Goal: Download file/media

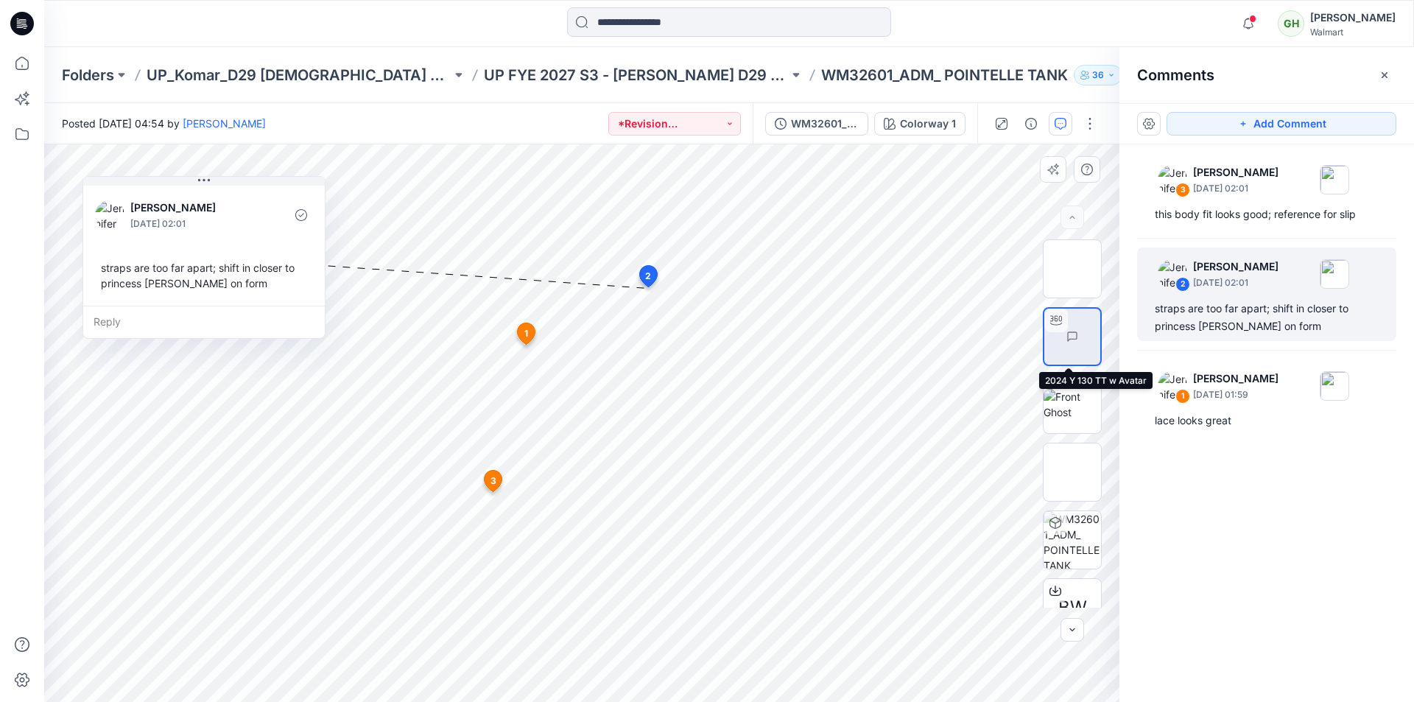
click at [1100, 337] on img at bounding box center [1100, 337] width 0 height 0
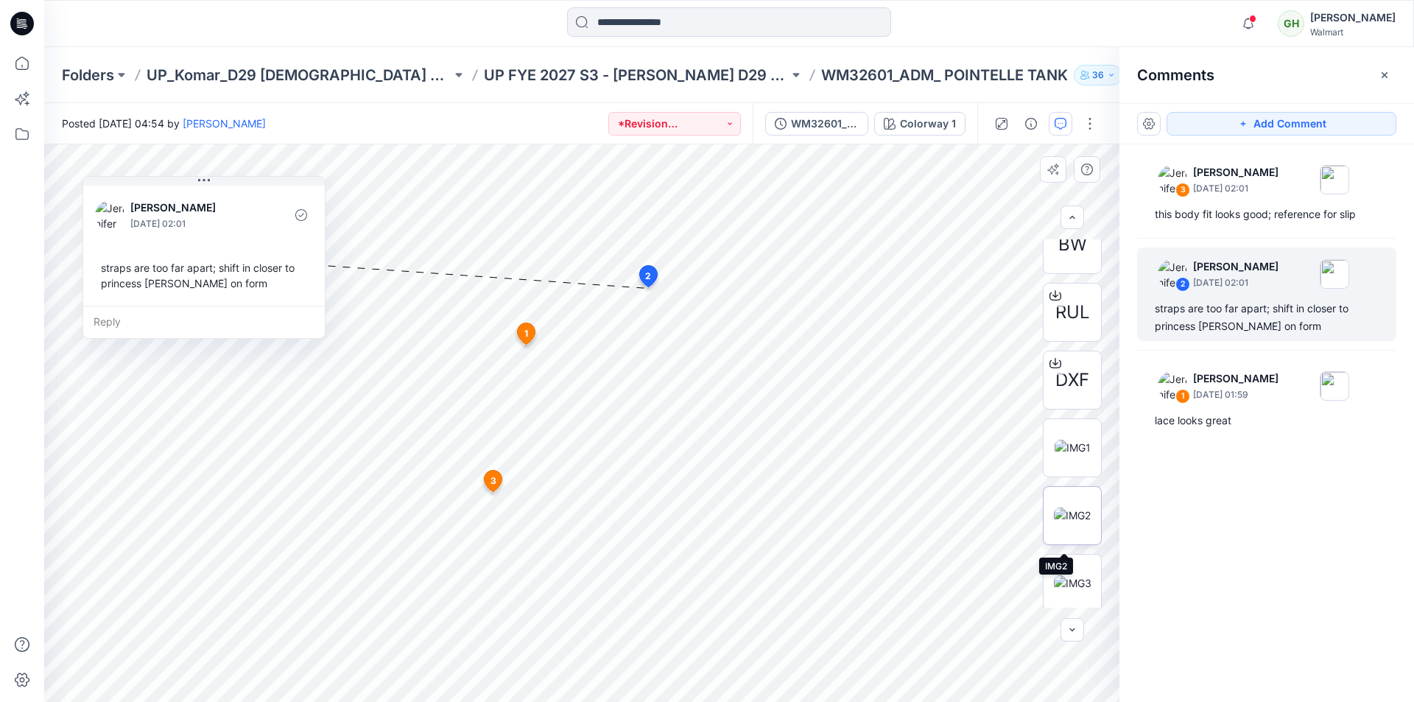
scroll to position [356, 0]
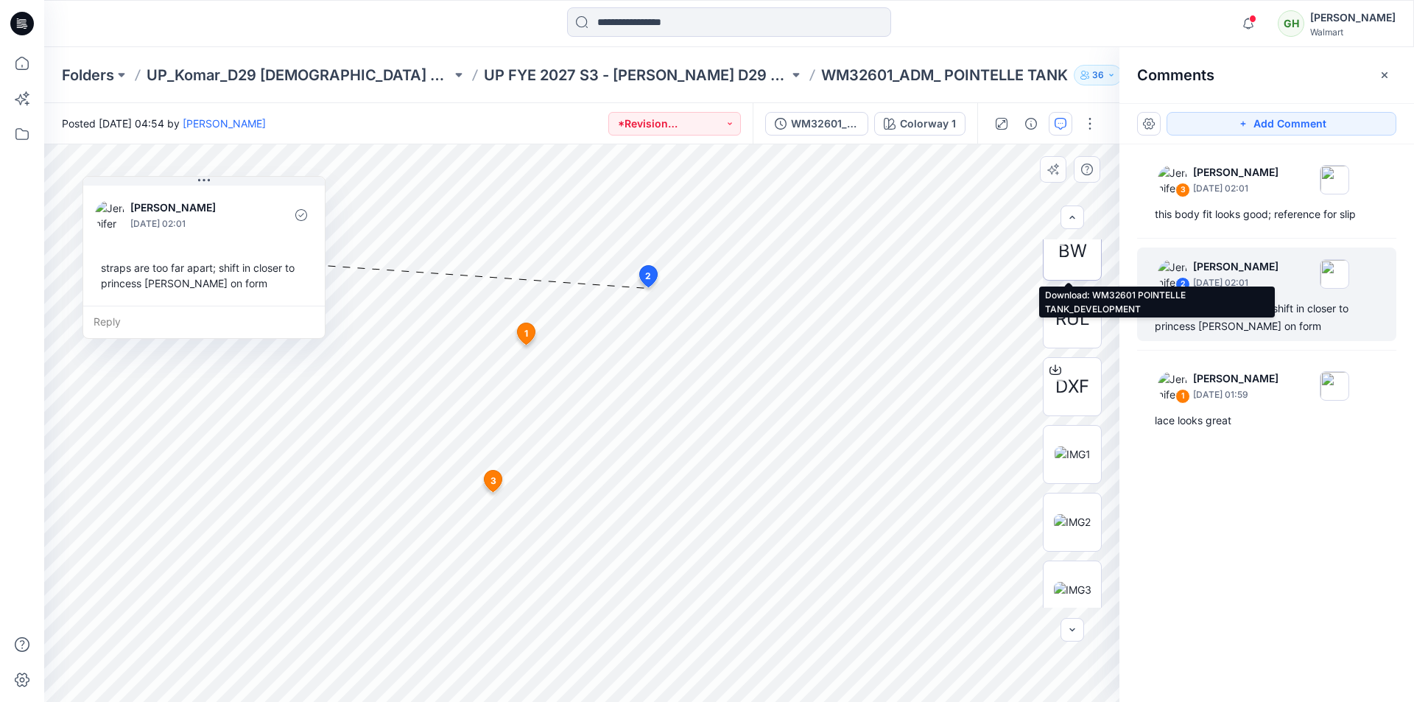
click at [1069, 263] on span "BW" at bounding box center [1072, 251] width 29 height 27
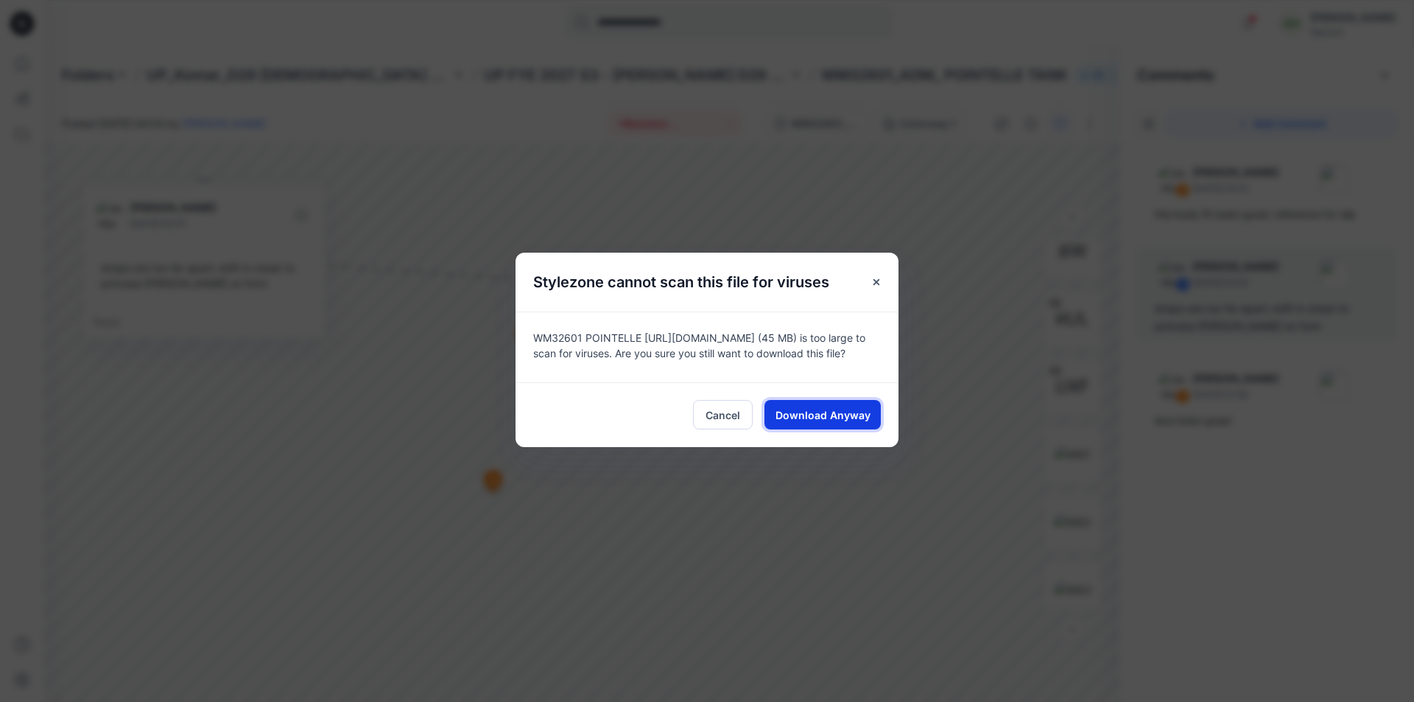
click at [823, 418] on span "Download Anyway" at bounding box center [823, 414] width 95 height 15
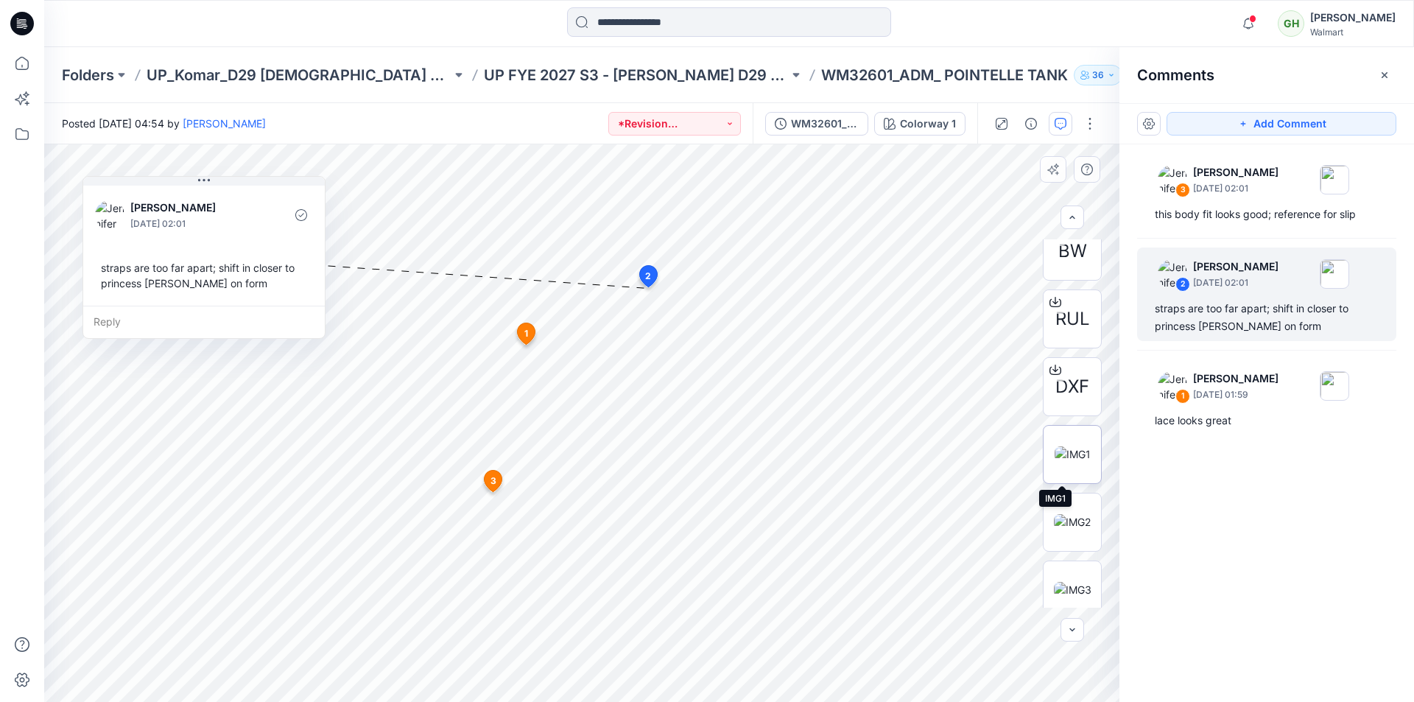
click at [1067, 453] on img at bounding box center [1073, 453] width 36 height 15
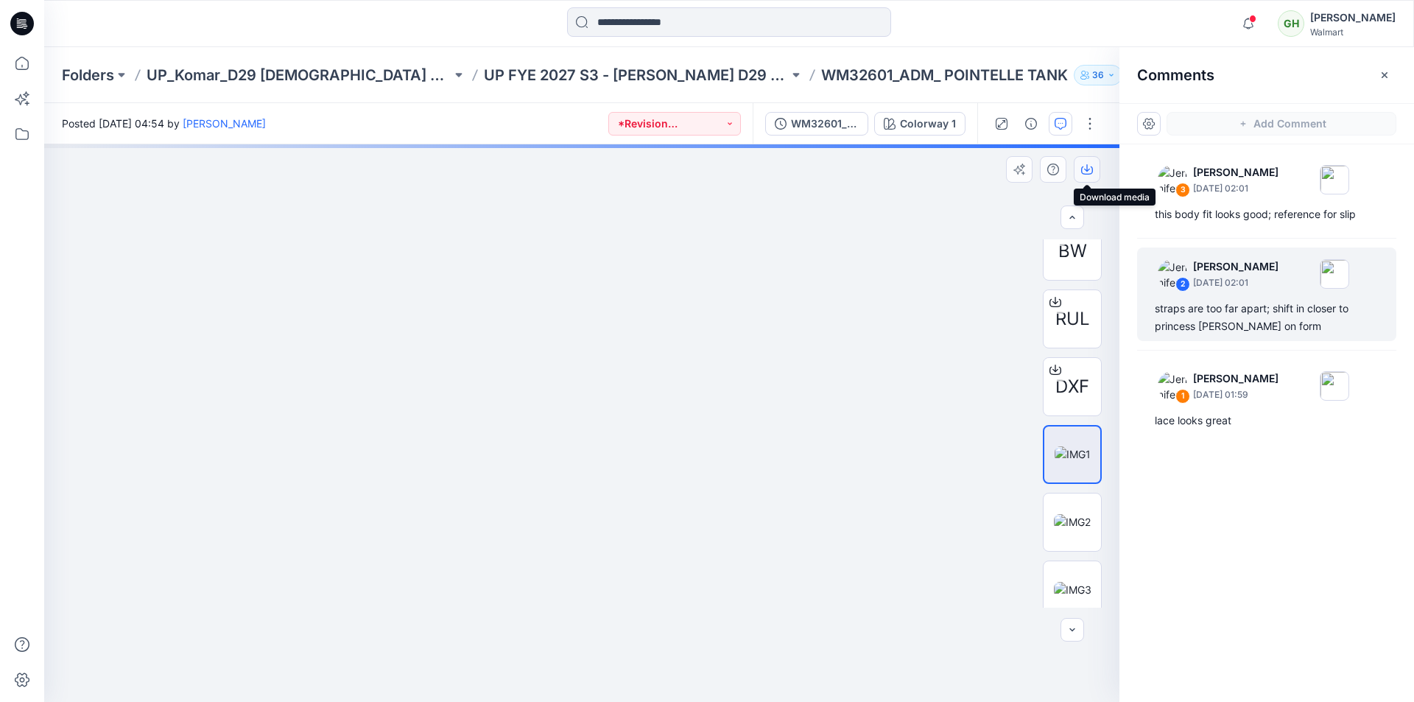
click at [1089, 172] on icon "button" at bounding box center [1087, 170] width 12 height 12
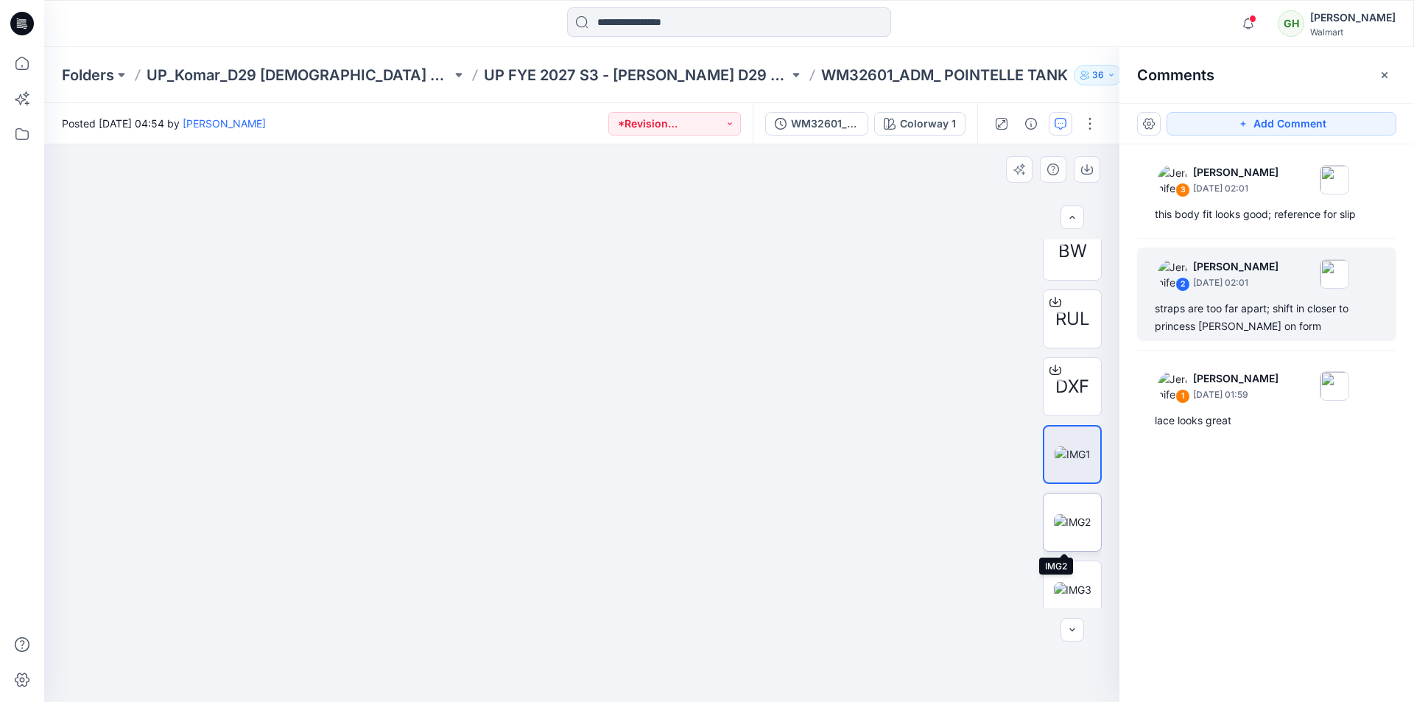
click at [1066, 522] on img at bounding box center [1072, 521] width 37 height 15
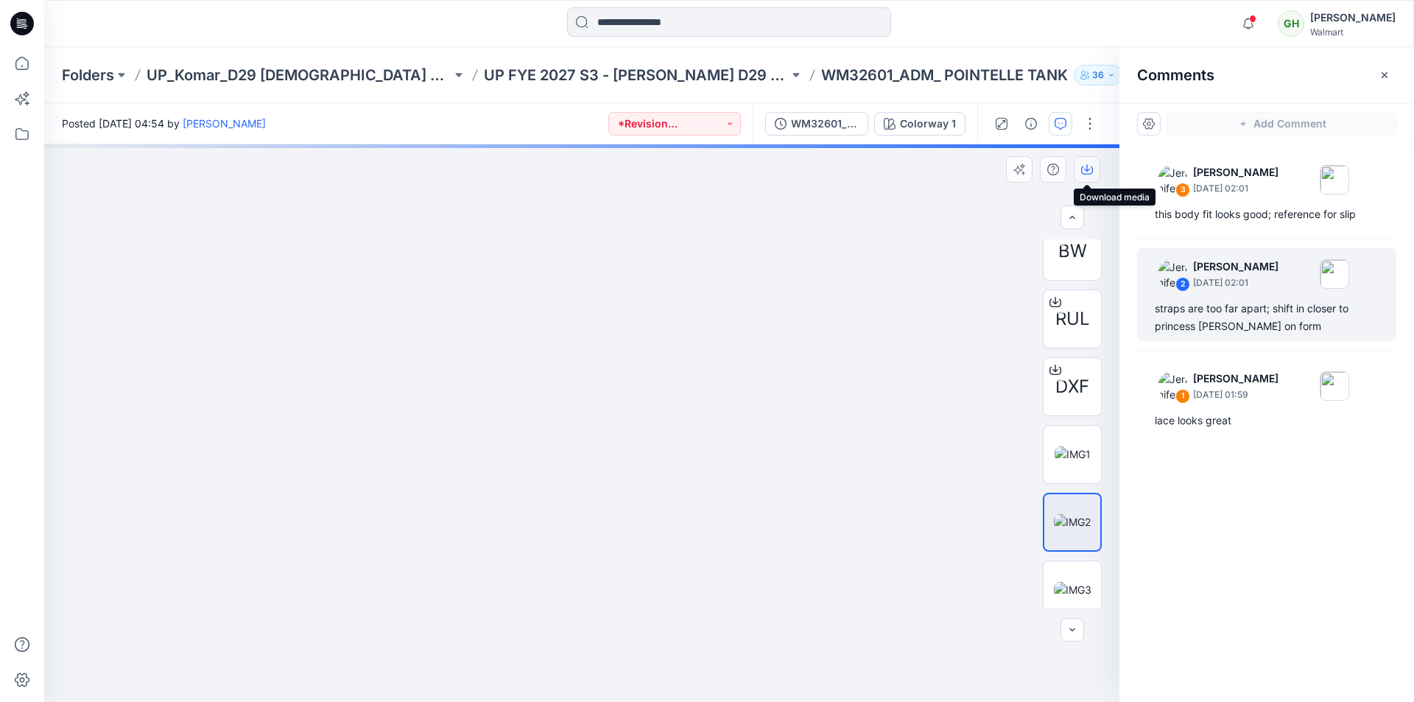
click at [1087, 167] on icon "button" at bounding box center [1087, 167] width 6 height 7
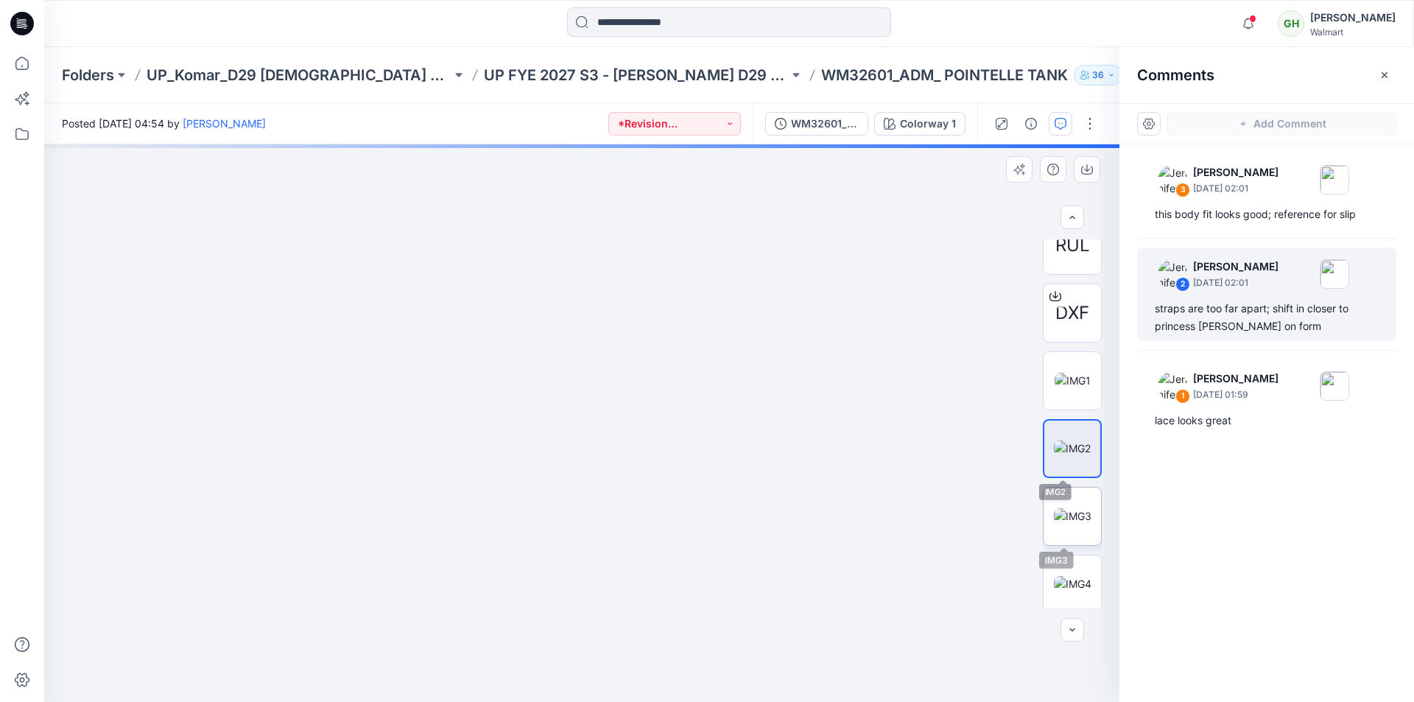
click at [1065, 522] on img at bounding box center [1073, 515] width 38 height 15
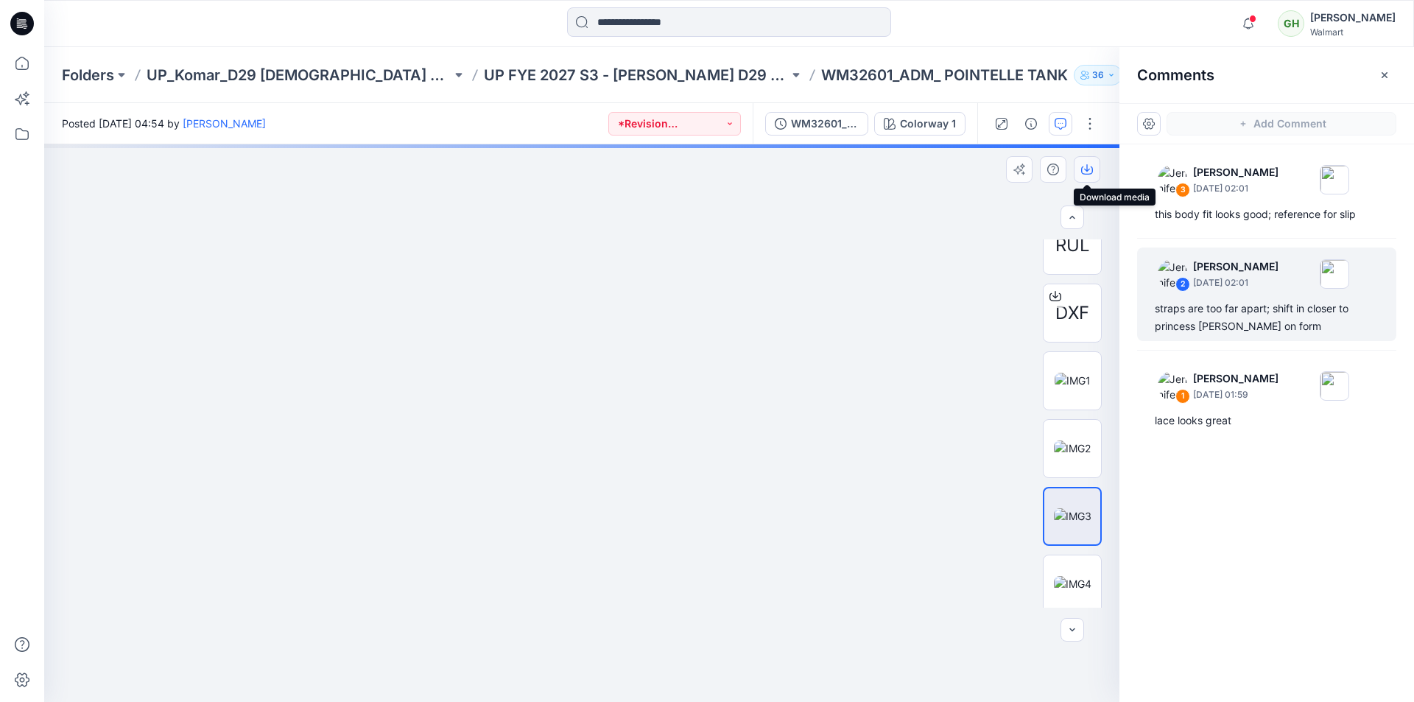
click at [1090, 166] on icon "button" at bounding box center [1087, 170] width 12 height 12
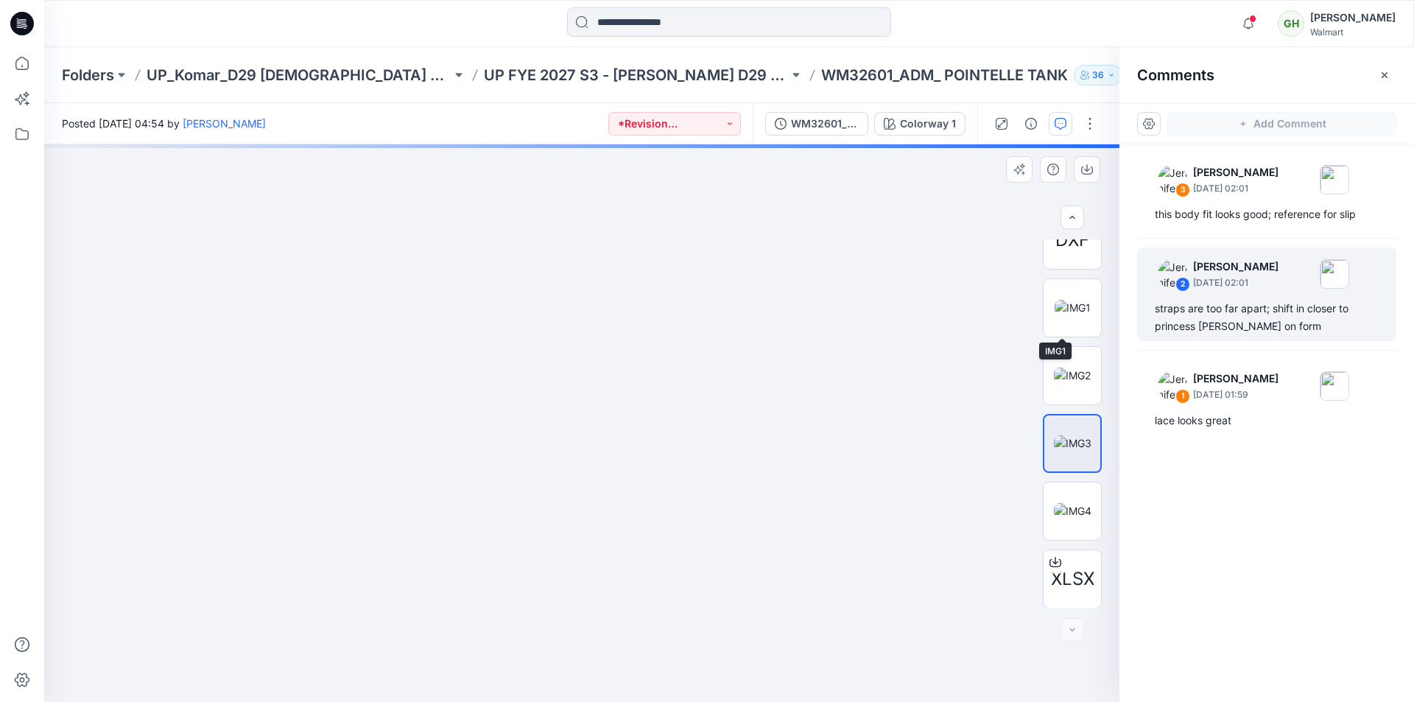
scroll to position [504, 0]
click at [1083, 513] on img at bounding box center [1073, 509] width 38 height 15
click at [1089, 169] on icon "button" at bounding box center [1087, 167] width 6 height 7
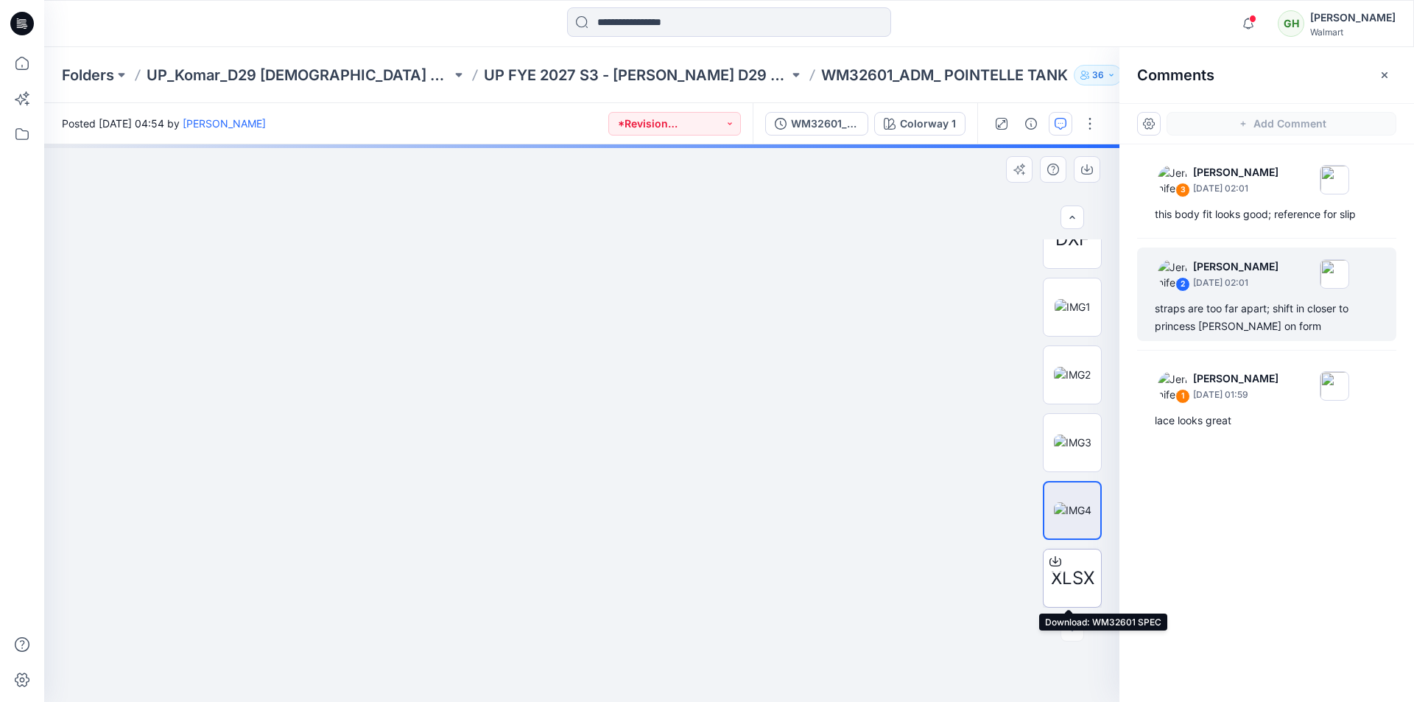
click at [1075, 578] on span "XLSX" at bounding box center [1072, 578] width 43 height 27
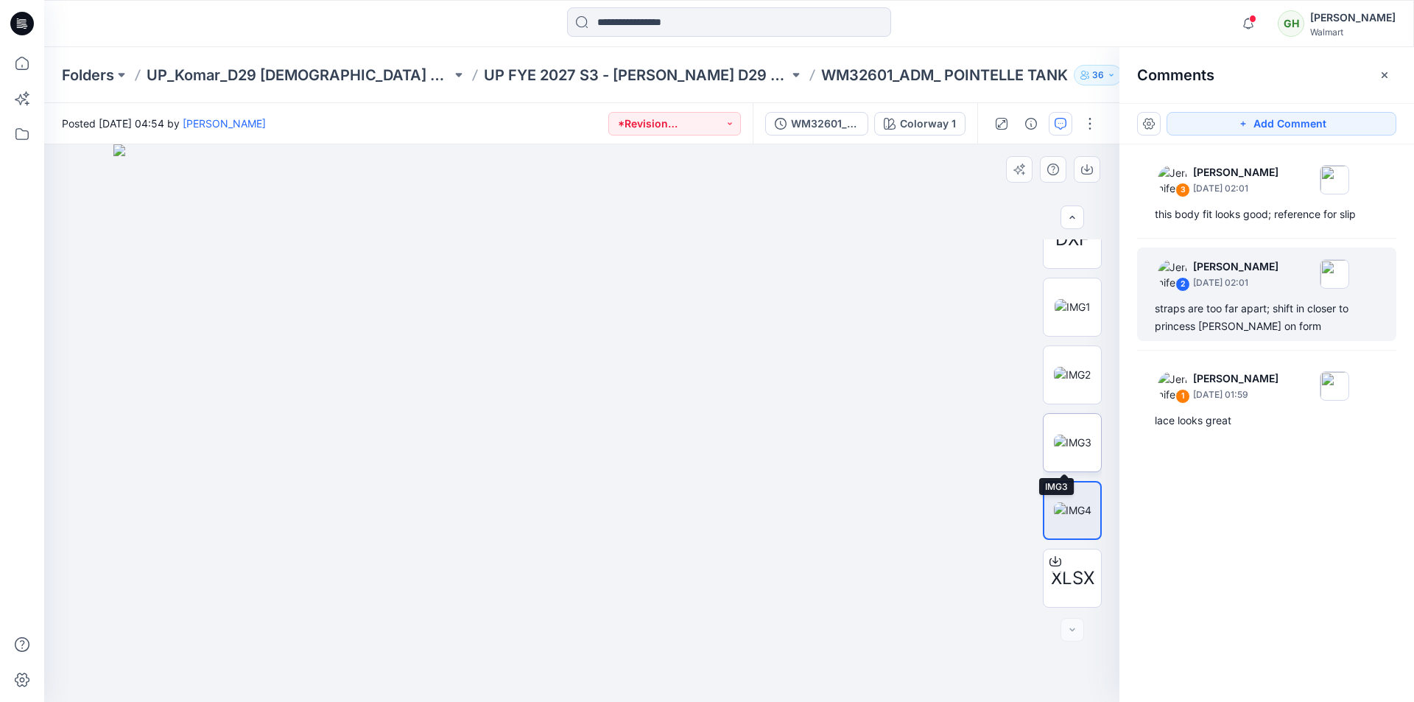
click at [1055, 439] on img at bounding box center [1073, 442] width 38 height 15
click at [1072, 372] on img at bounding box center [1072, 374] width 37 height 15
drag, startPoint x: 548, startPoint y: 255, endPoint x: 510, endPoint y: 542, distance: 289.8
click at [1070, 301] on img at bounding box center [1073, 306] width 36 height 15
drag, startPoint x: 586, startPoint y: 241, endPoint x: 543, endPoint y: 572, distance: 333.6
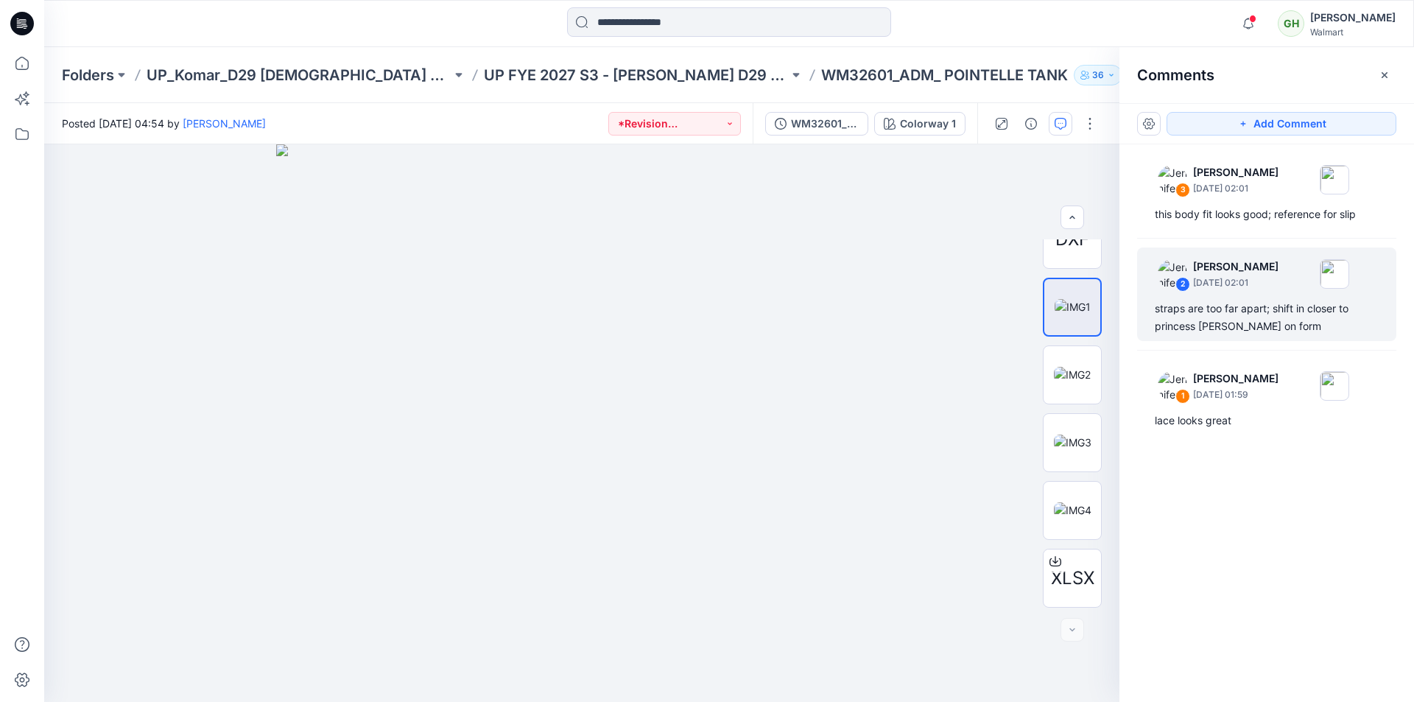
click at [1021, 33] on div at bounding box center [729, 23] width 685 height 32
click at [1019, 32] on div at bounding box center [729, 23] width 685 height 32
